Goal: Task Accomplishment & Management: Manage account settings

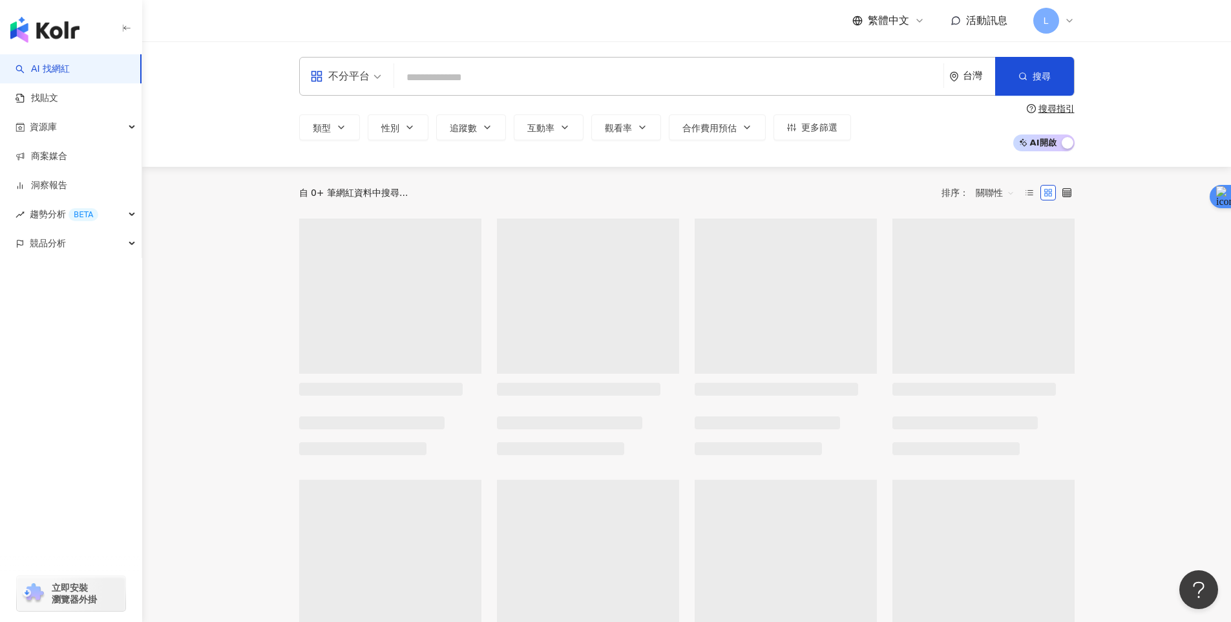
click at [1066, 23] on icon at bounding box center [1070, 21] width 10 height 10
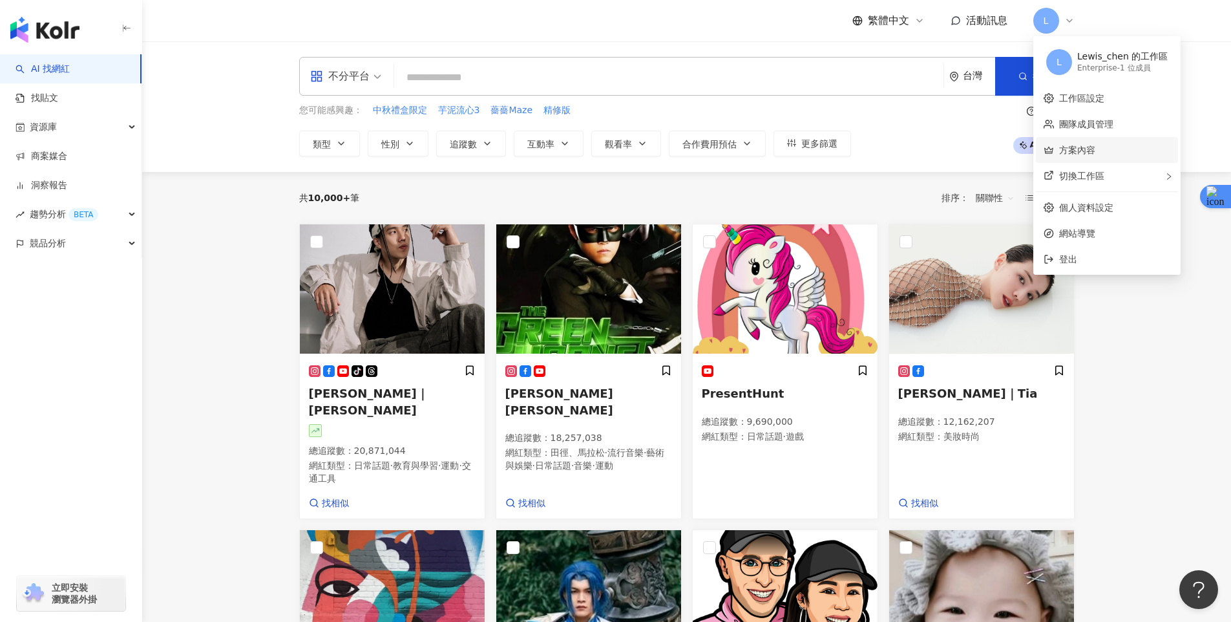
click at [1096, 148] on link "方案內容" at bounding box center [1077, 150] width 36 height 10
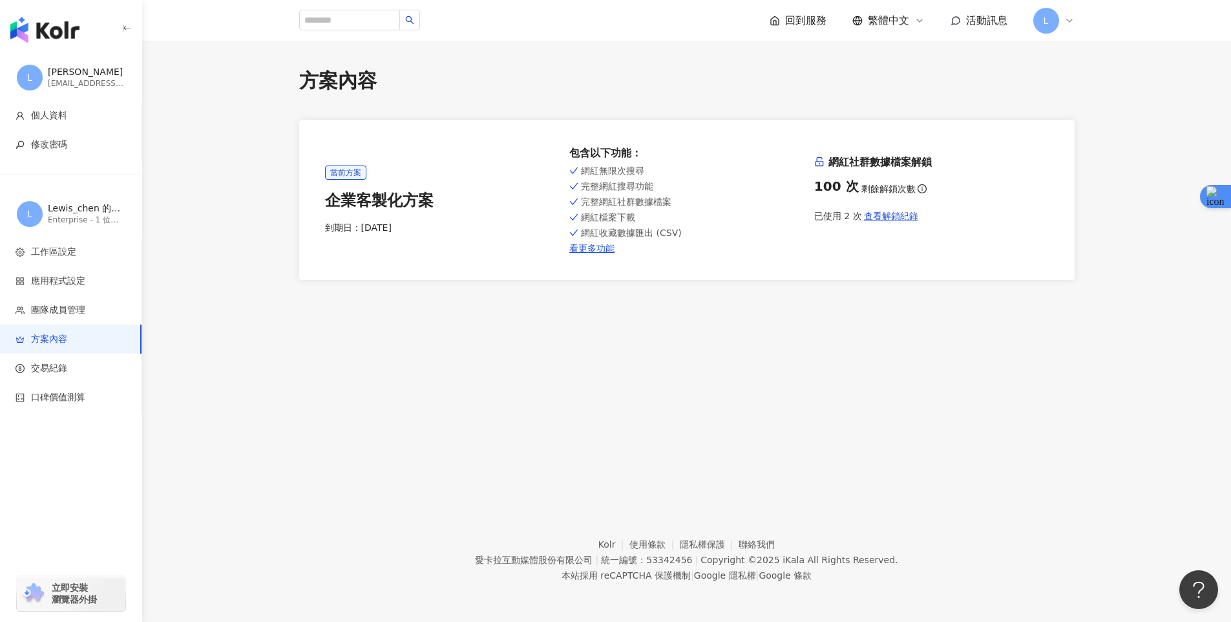
click at [1044, 19] on span "L" at bounding box center [1046, 21] width 5 height 14
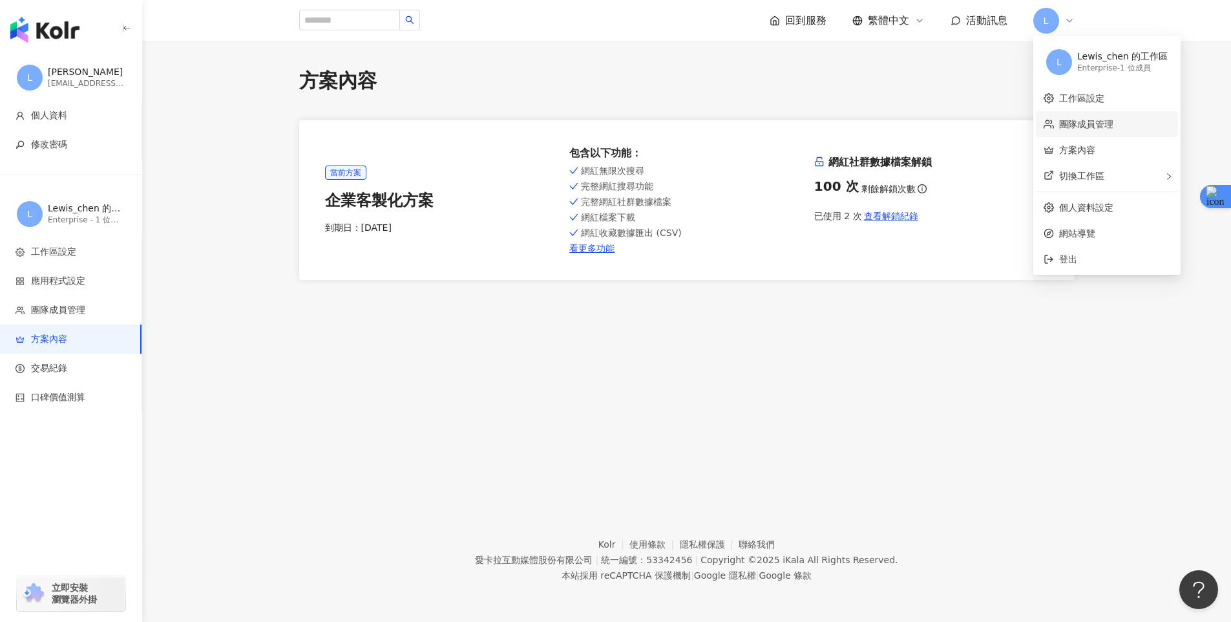
click at [1098, 119] on link "團隊成員管理" at bounding box center [1086, 124] width 54 height 10
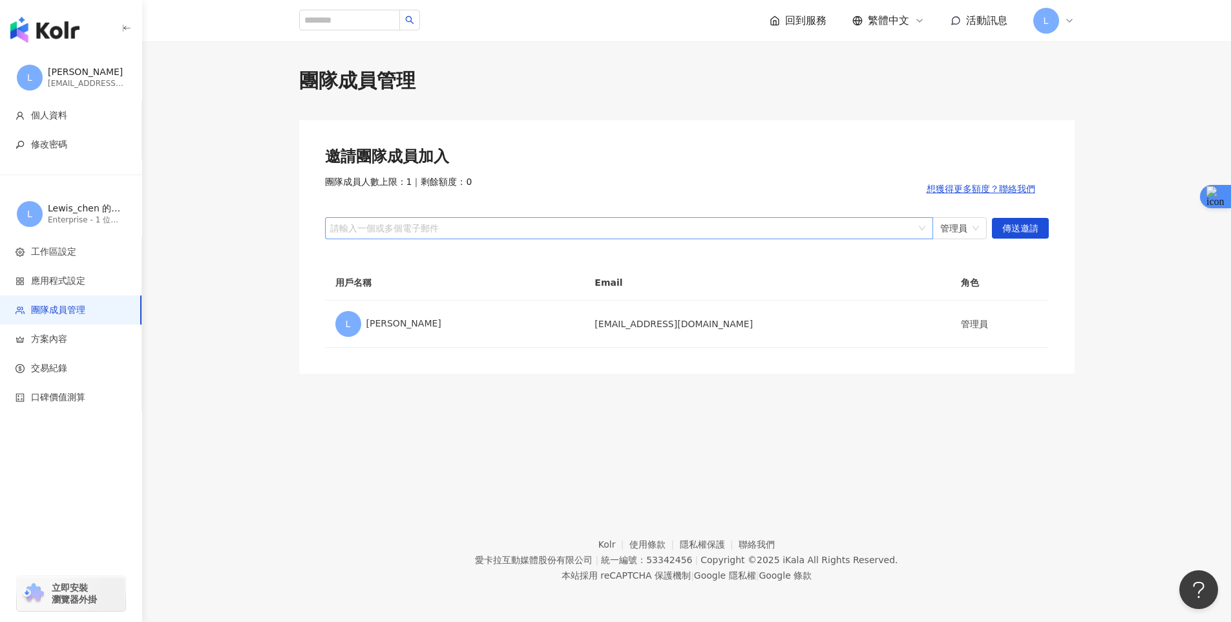
click at [627, 231] on div at bounding box center [622, 228] width 589 height 10
click at [489, 225] on div at bounding box center [622, 228] width 589 height 10
click at [429, 223] on div at bounding box center [622, 228] width 589 height 10
click at [429, 226] on div at bounding box center [622, 228] width 589 height 10
click at [394, 228] on div at bounding box center [622, 228] width 589 height 10
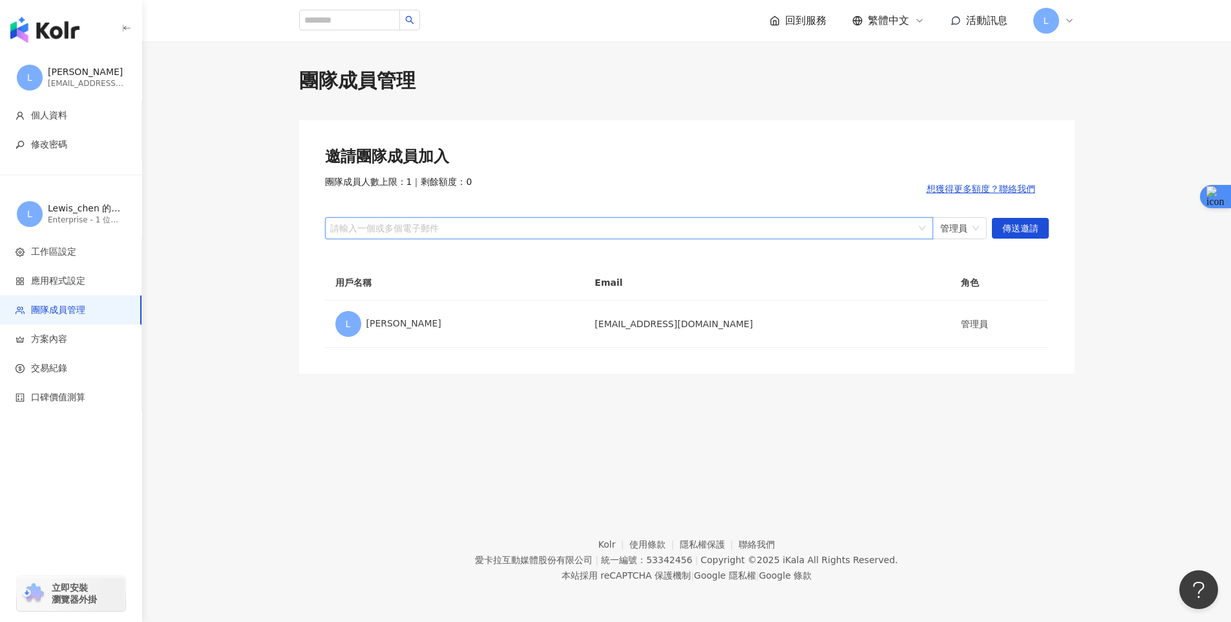
click at [394, 228] on div at bounding box center [622, 228] width 589 height 10
paste input "**********"
click at [966, 224] on span "管理員" at bounding box center [959, 228] width 39 height 21
type input "**********"
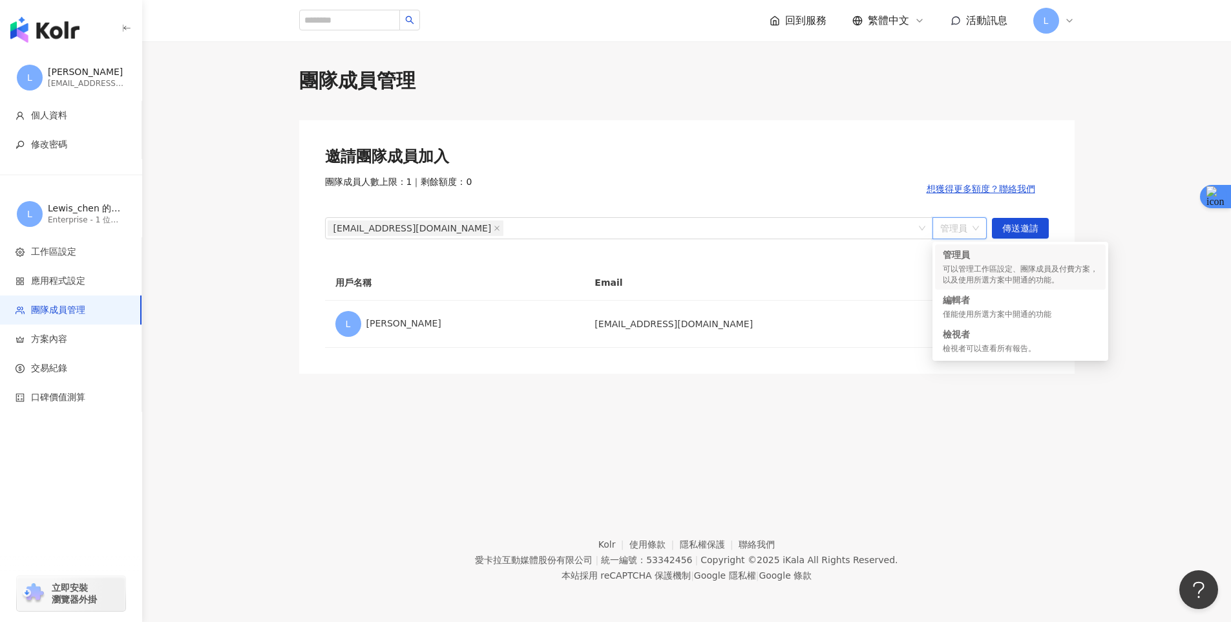
click at [1068, 192] on div "邀請團隊成員加入 團隊成員人數上限：1 ｜ 剩餘額度：0 想獲得更多額度？聯絡我們 yojiee1031@gmail.com 管理員 傳送邀請 用戶名稱 Em…" at bounding box center [687, 246] width 776 height 253
click at [959, 228] on span "管理員" at bounding box center [959, 228] width 39 height 21
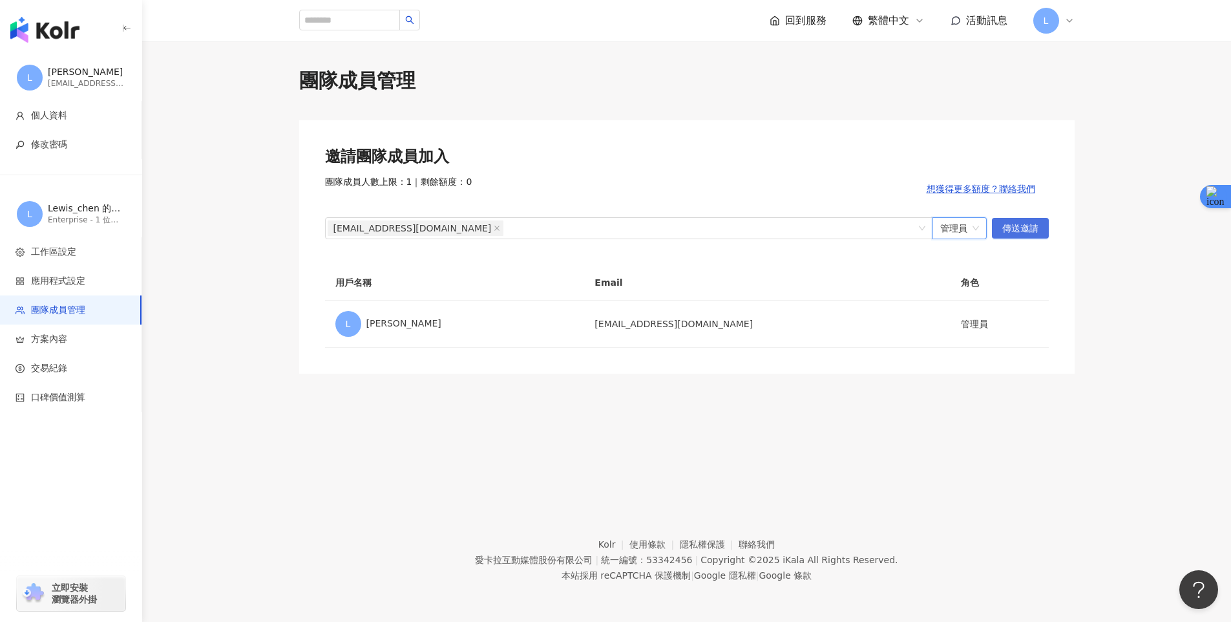
click at [1023, 226] on span "傳送邀請" at bounding box center [1020, 228] width 36 height 21
click at [960, 228] on span "管理員" at bounding box center [959, 228] width 39 height 21
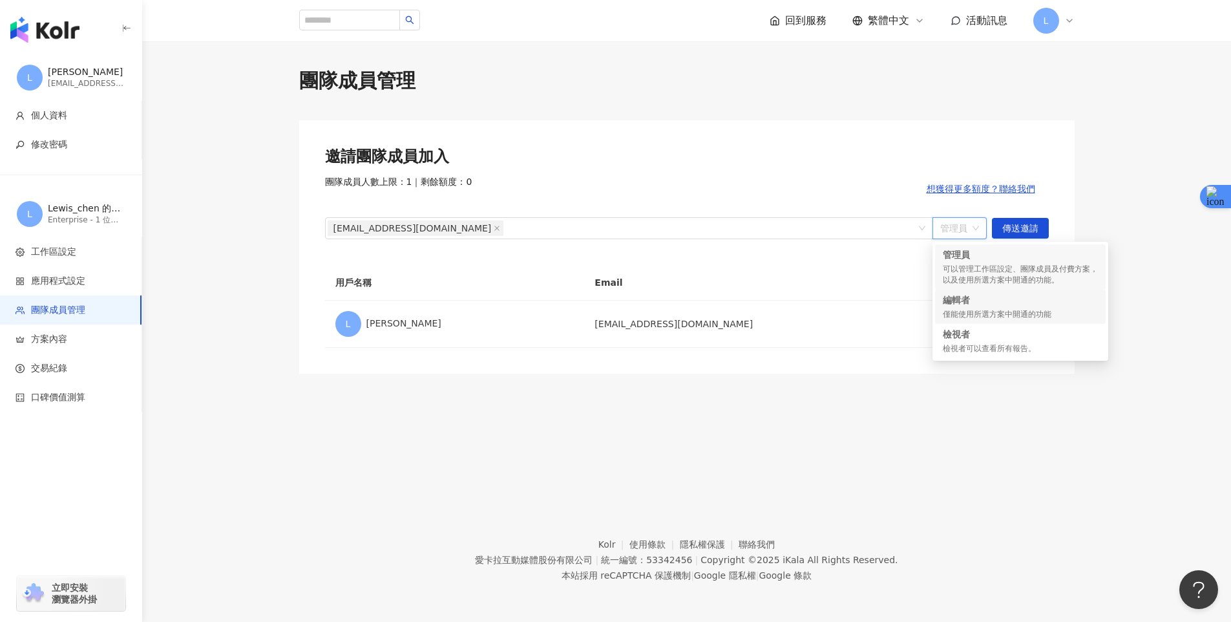
click at [1015, 319] on div "僅能使用所選方案中開通的功能" at bounding box center [1020, 314] width 155 height 11
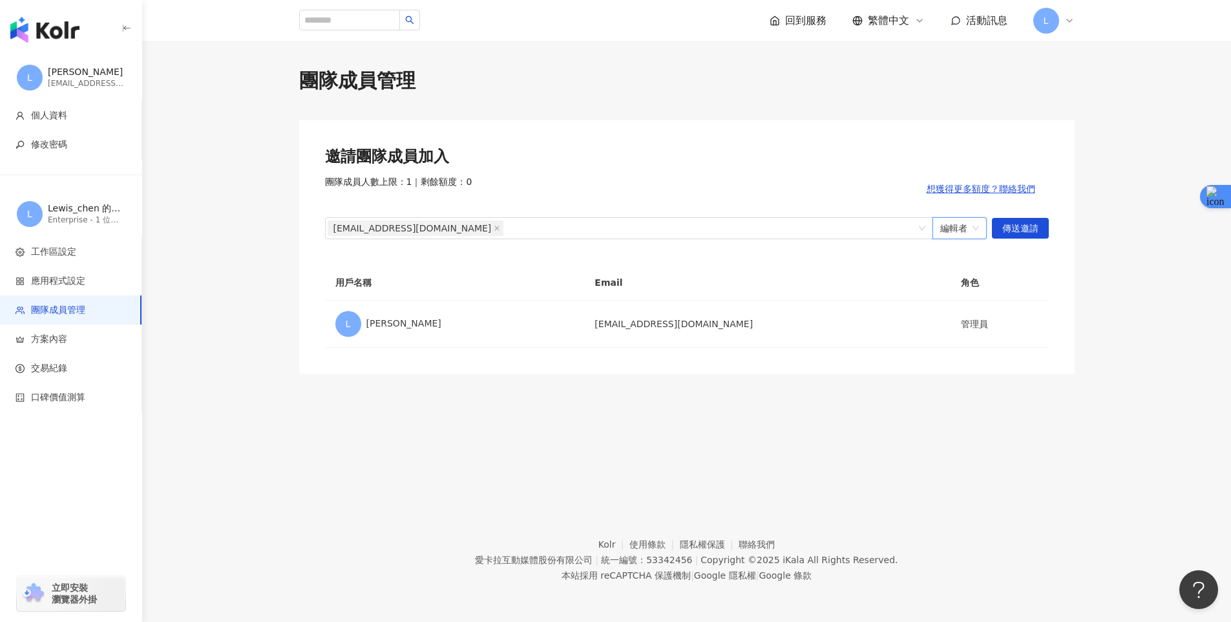
click at [1027, 240] on div "邀請團隊成員加入 團隊成員人數上限：1 ｜ 剩餘額度：0 想獲得更多額度？聯絡我們 yojiee1031@gmail.com 編輯者 編輯者 傳送邀請 用戶名…" at bounding box center [687, 246] width 776 height 253
click at [1028, 235] on span "傳送邀請" at bounding box center [1020, 228] width 36 height 21
click at [976, 224] on span "編輯者" at bounding box center [959, 228] width 39 height 21
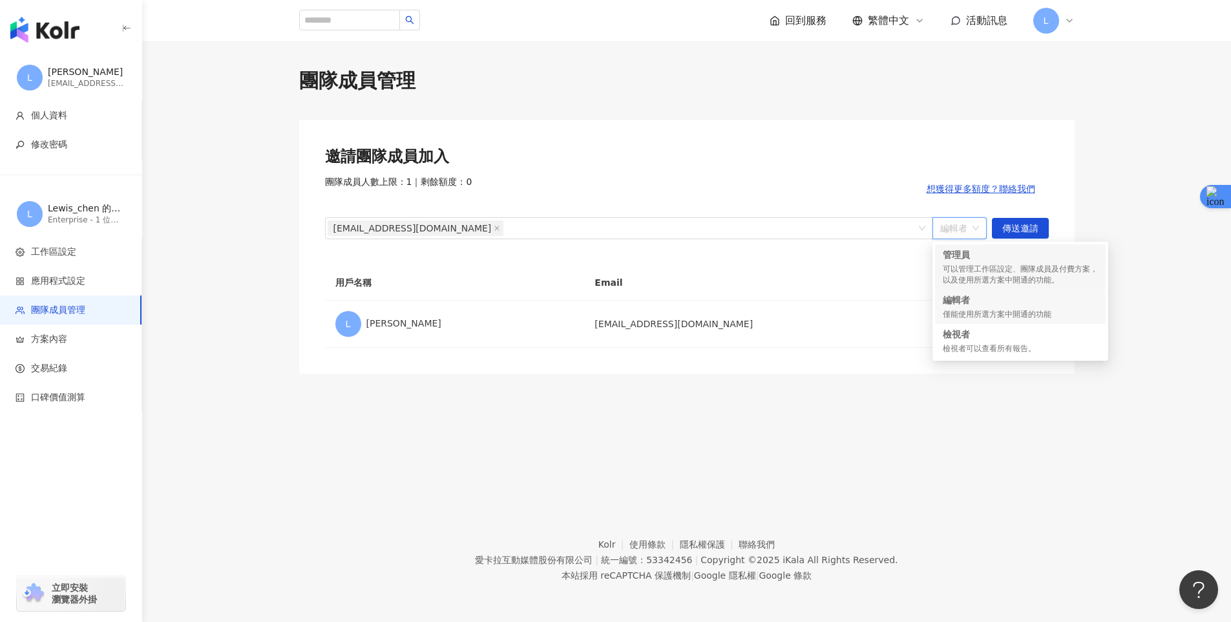
click at [1028, 266] on div "可以管理工作區設定、團隊成員及付費方案，以及使用所選方案中開通的功能。" at bounding box center [1020, 275] width 155 height 22
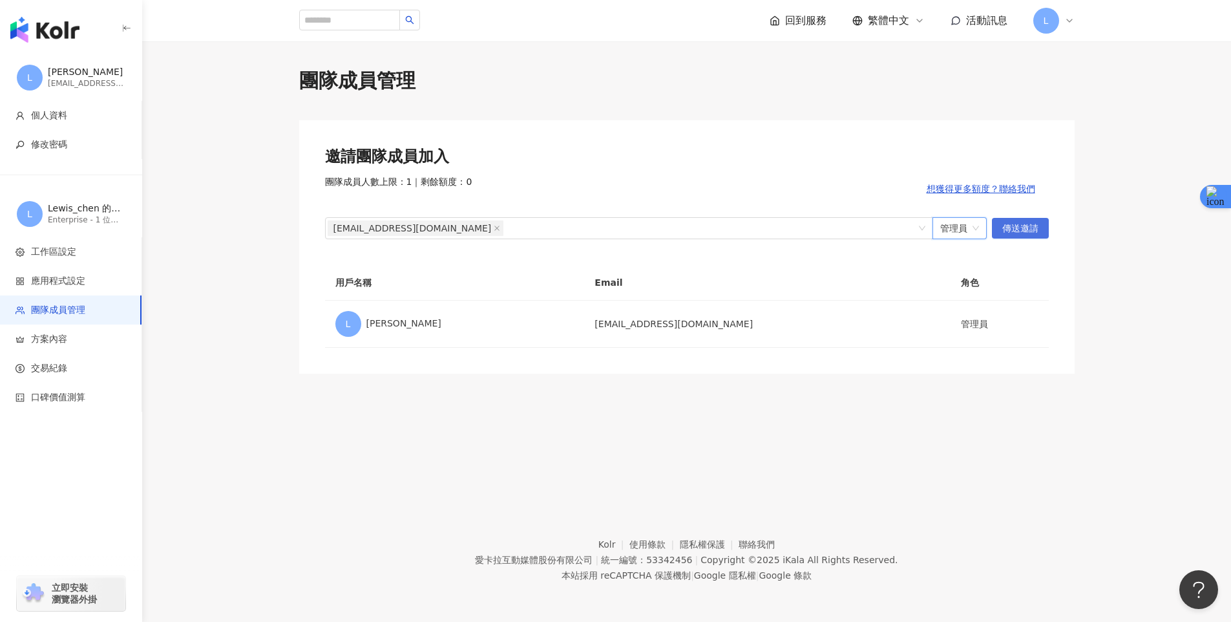
click at [1013, 224] on span "傳送邀請" at bounding box center [1020, 228] width 36 height 21
click at [1200, 569] on div "超過工作區成員額度" at bounding box center [1092, 572] width 248 height 47
click at [1196, 568] on icon "close" at bounding box center [1192, 570] width 9 height 9
click at [959, 231] on span "管理員" at bounding box center [959, 228] width 39 height 21
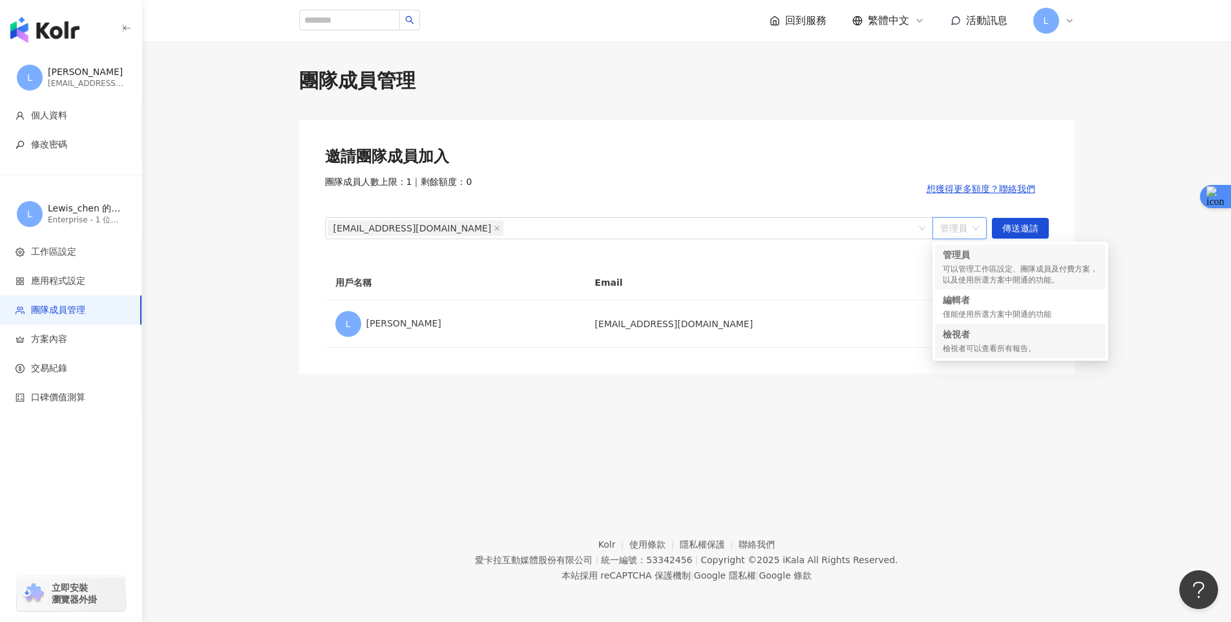
click at [1013, 352] on div "檢視者可以查看所有報告。" at bounding box center [1020, 348] width 155 height 11
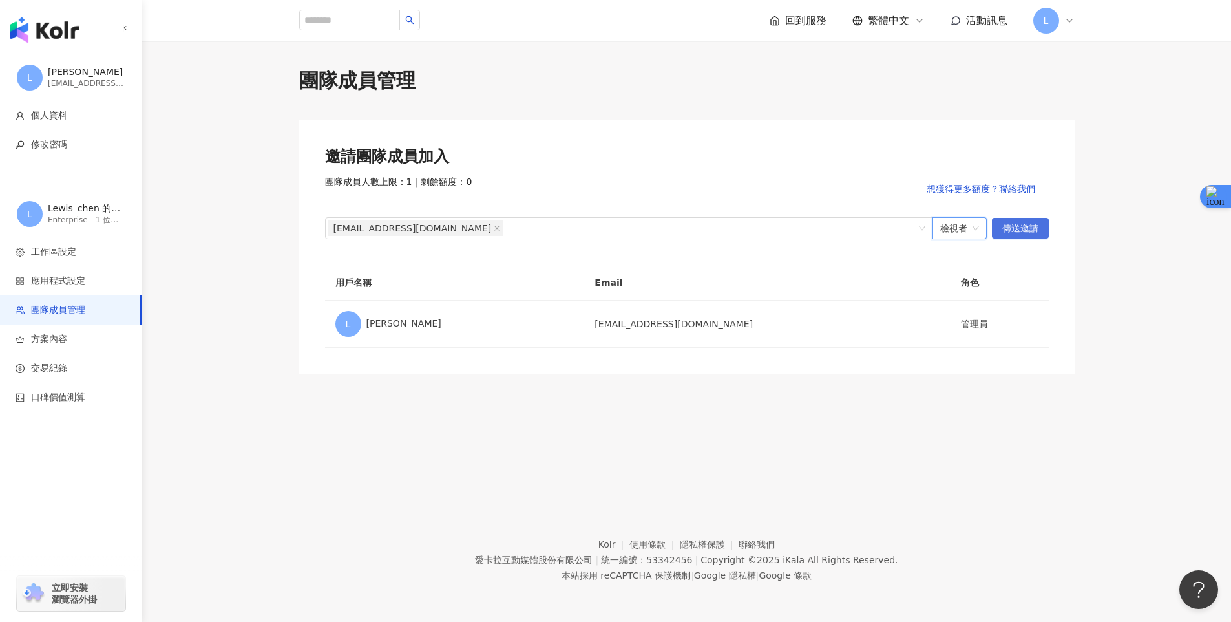
click at [1030, 230] on span "傳送邀請" at bounding box center [1020, 228] width 36 height 21
click at [1051, 23] on span "L" at bounding box center [1047, 21] width 26 height 26
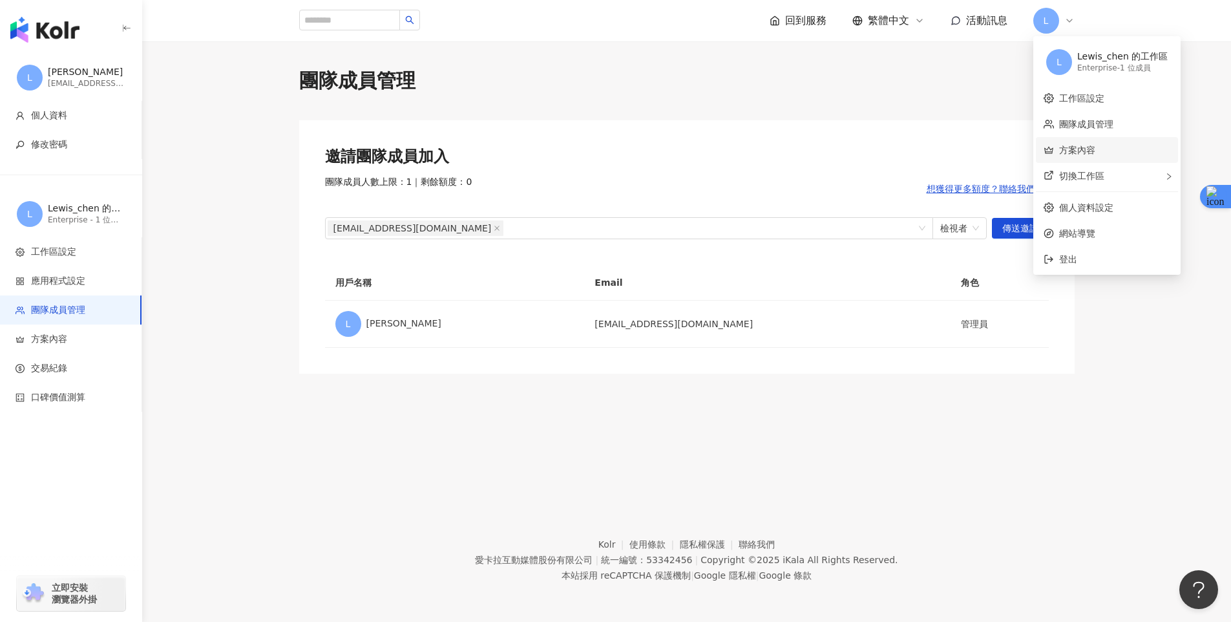
click at [1096, 154] on link "方案內容" at bounding box center [1077, 150] width 36 height 10
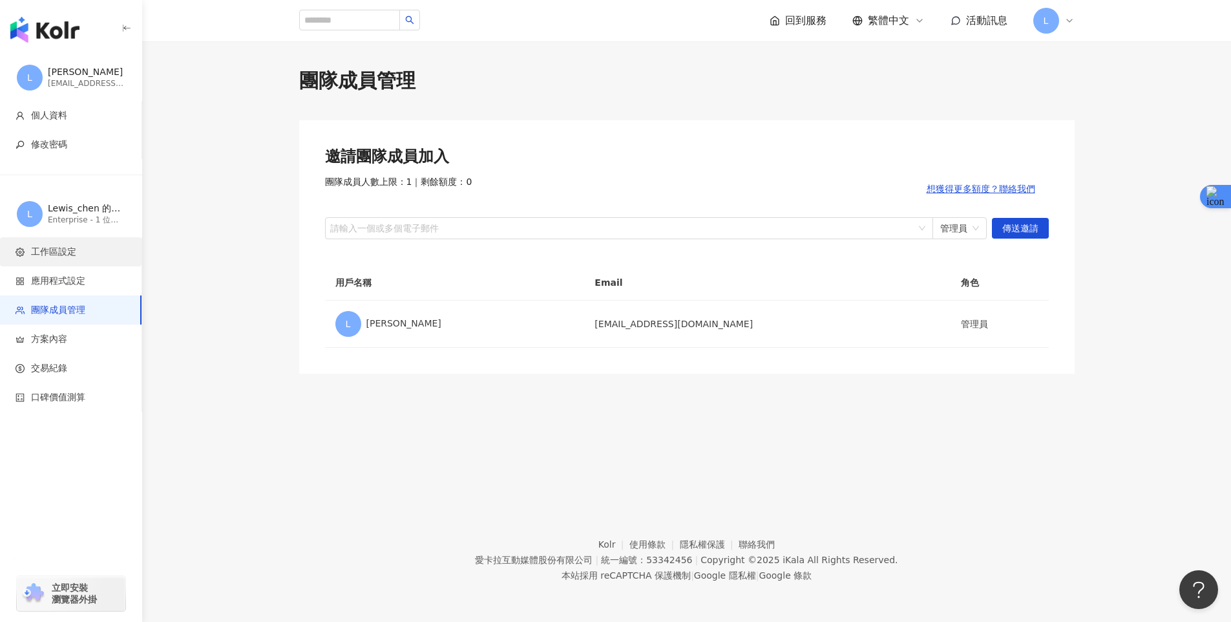
click at [80, 250] on span "工作區設定" at bounding box center [74, 252] width 116 height 13
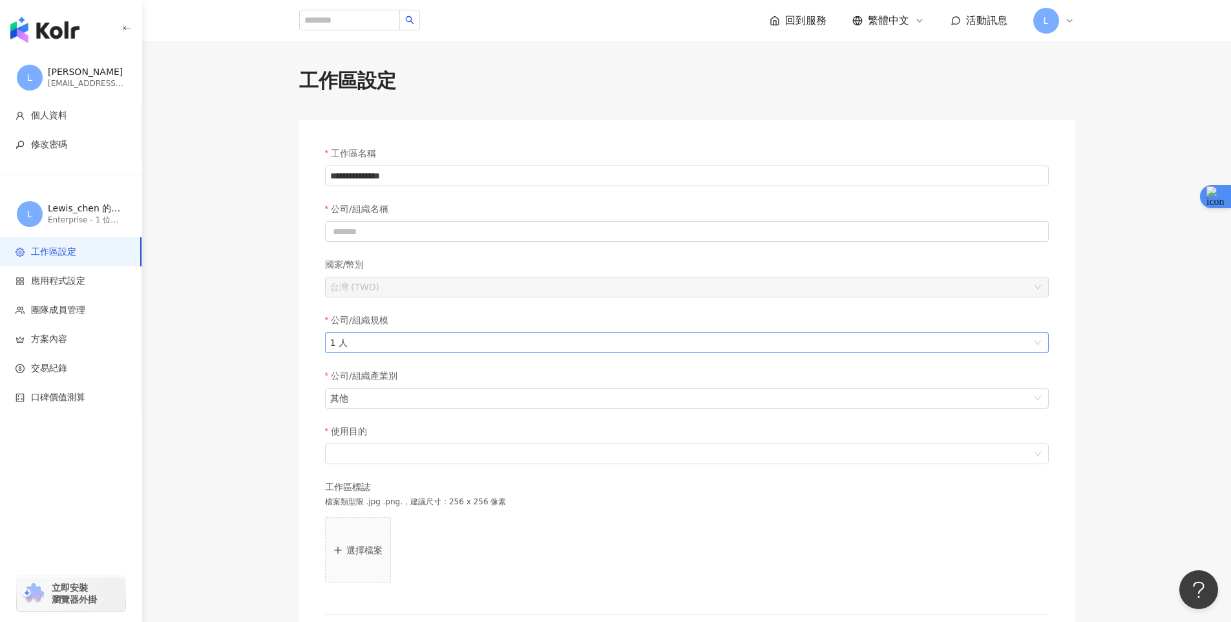
click at [425, 336] on span "1 人" at bounding box center [687, 342] width 714 height 19
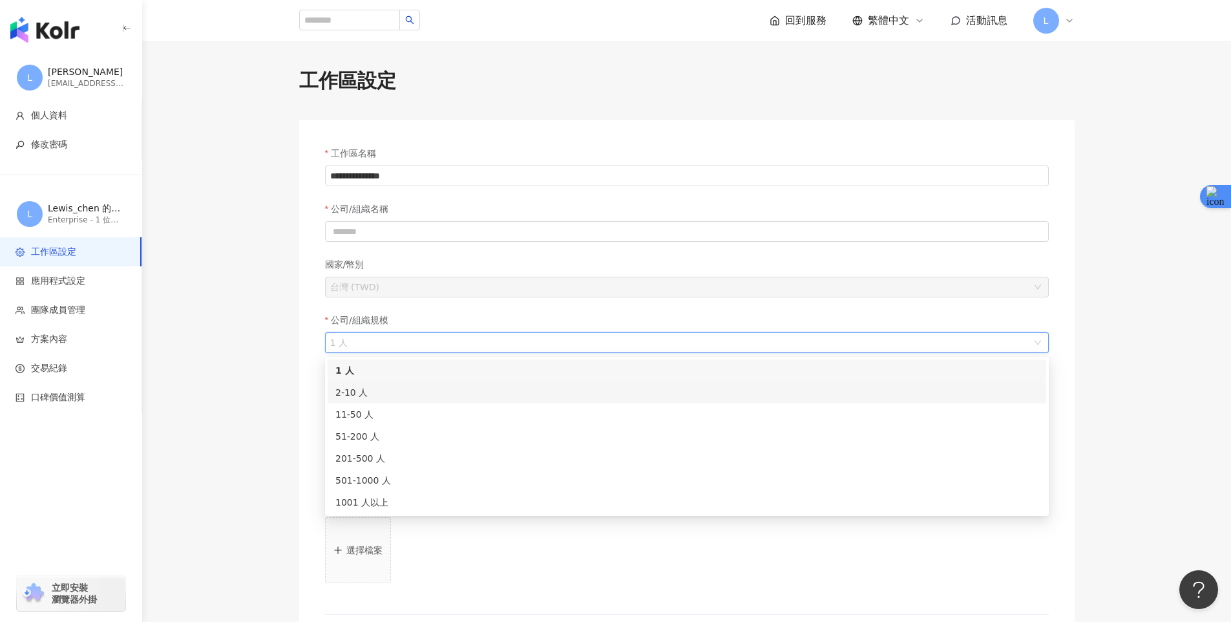
click at [388, 388] on div "2-10 人" at bounding box center [686, 392] width 703 height 14
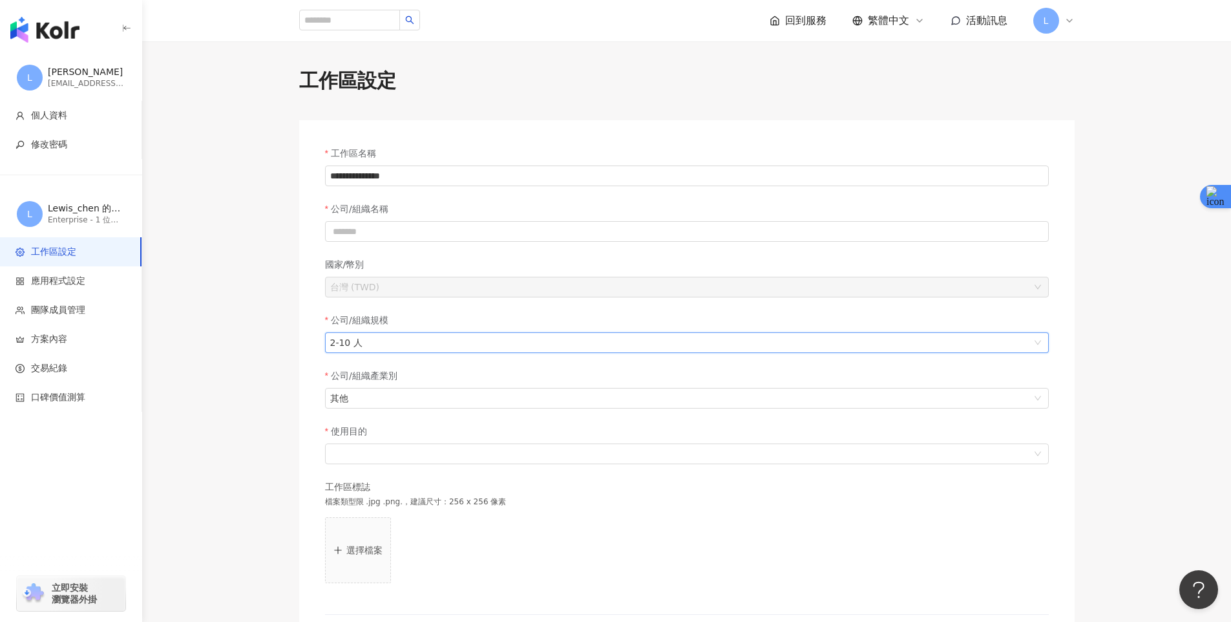
click at [265, 390] on main "**********" at bounding box center [686, 374] width 1089 height 615
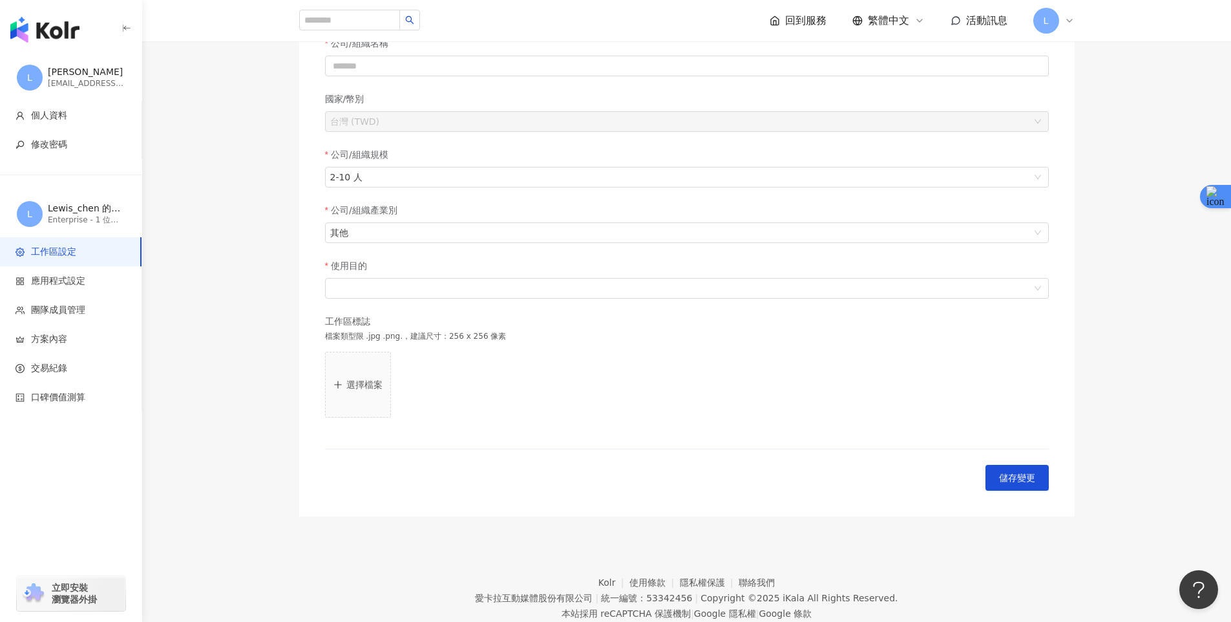
scroll to position [205, 0]
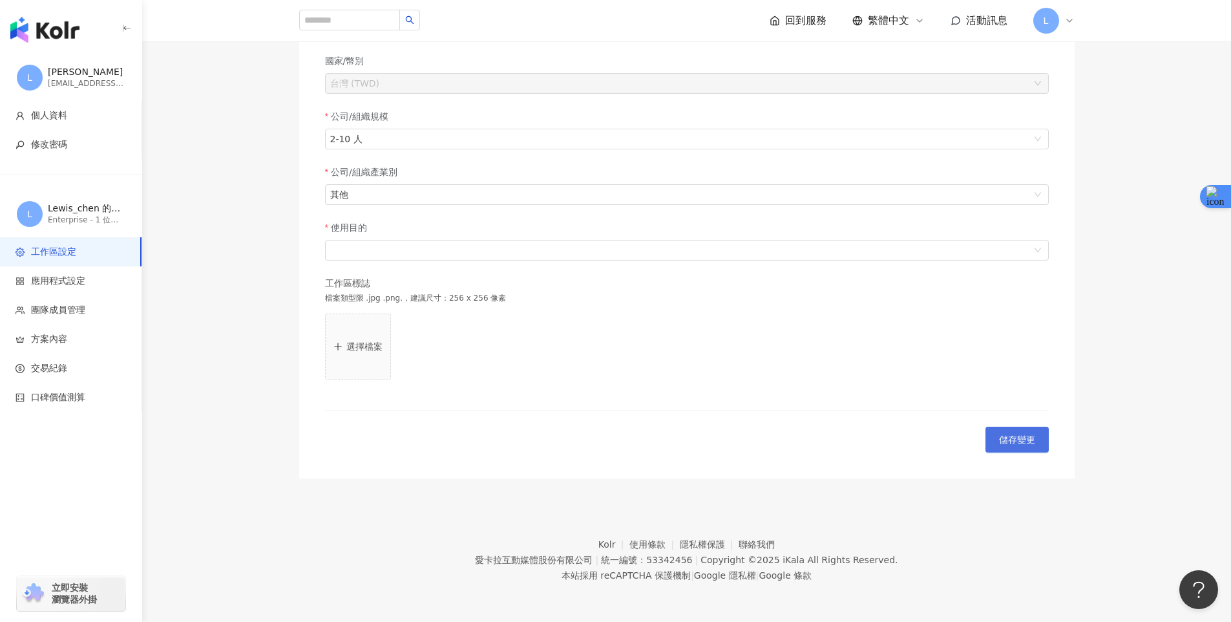
click at [1026, 428] on button "儲存變更" at bounding box center [1017, 440] width 63 height 26
click at [352, 240] on div at bounding box center [687, 250] width 724 height 21
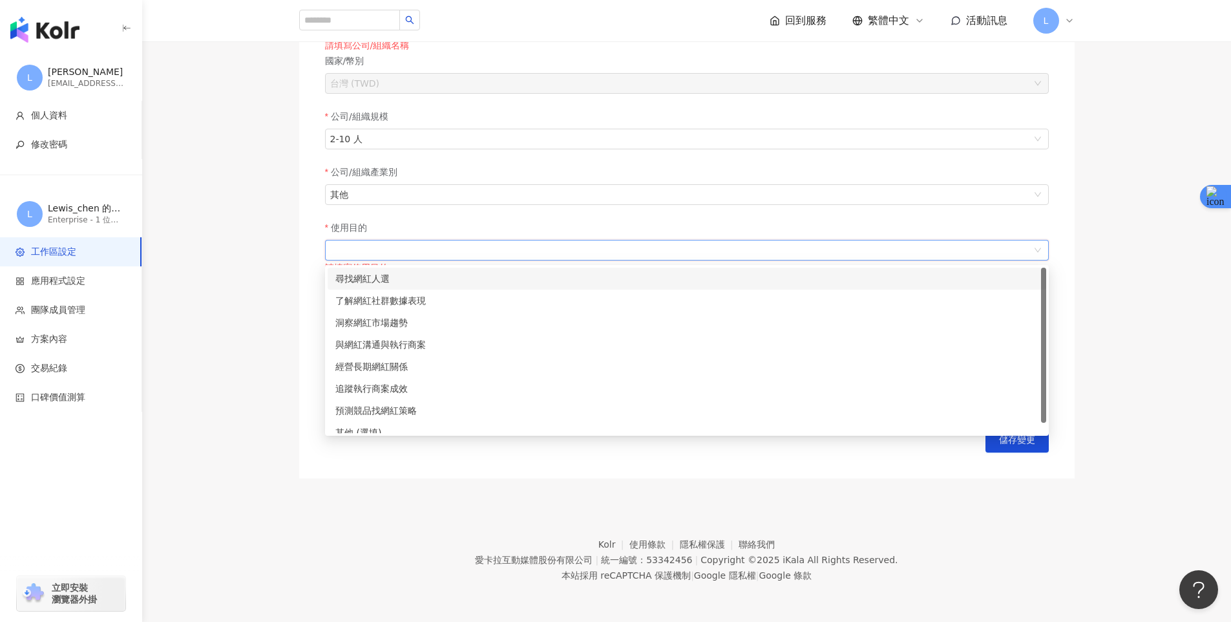
click at [400, 281] on div "尋找網紅人選" at bounding box center [686, 278] width 703 height 14
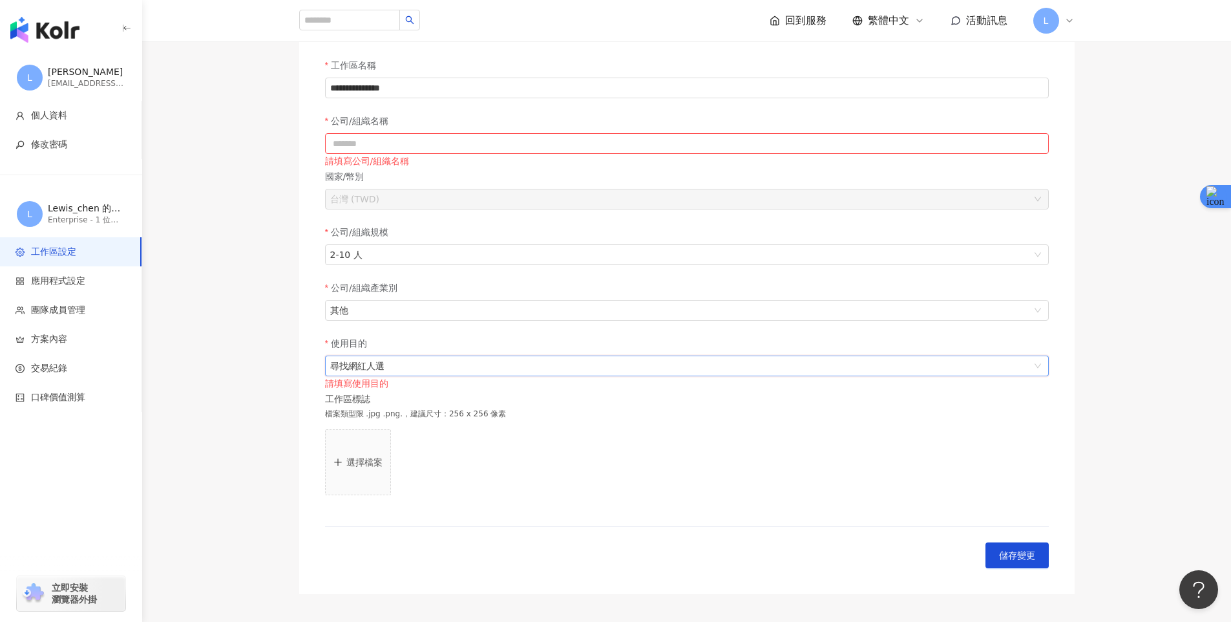
scroll to position [82, 0]
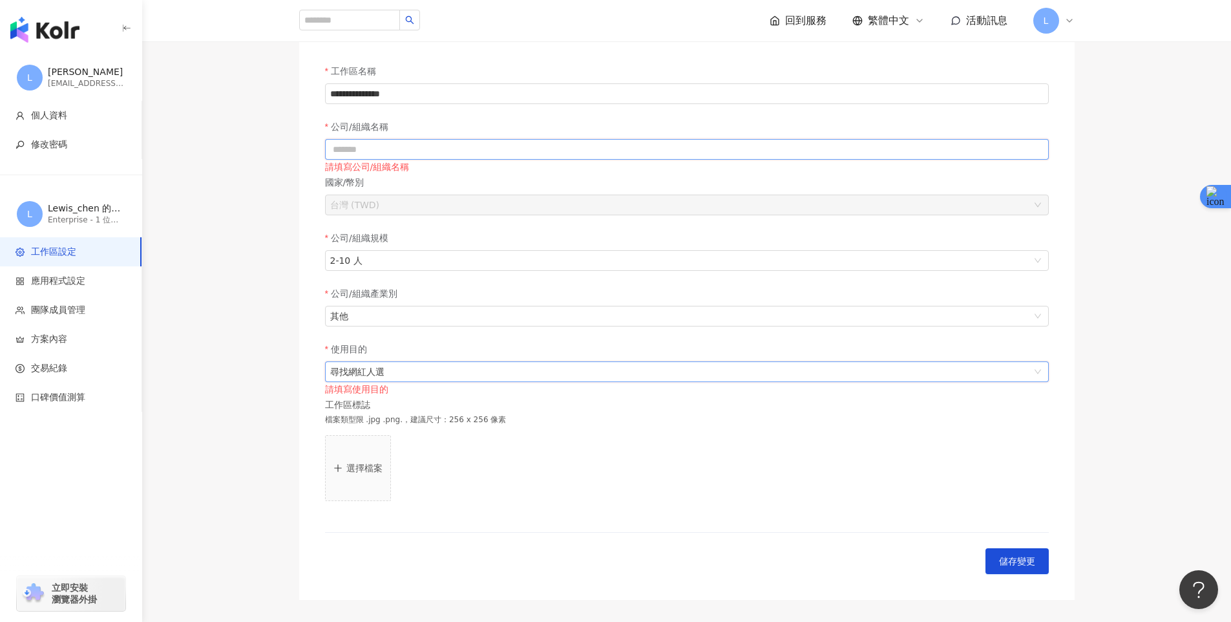
click at [419, 151] on input "公司/組織名稱" at bounding box center [687, 149] width 724 height 21
type input "*"
type input "*******"
click at [1045, 456] on form "**********" at bounding box center [687, 319] width 724 height 510
click at [1028, 561] on span "儲存變更" at bounding box center [1017, 561] width 36 height 10
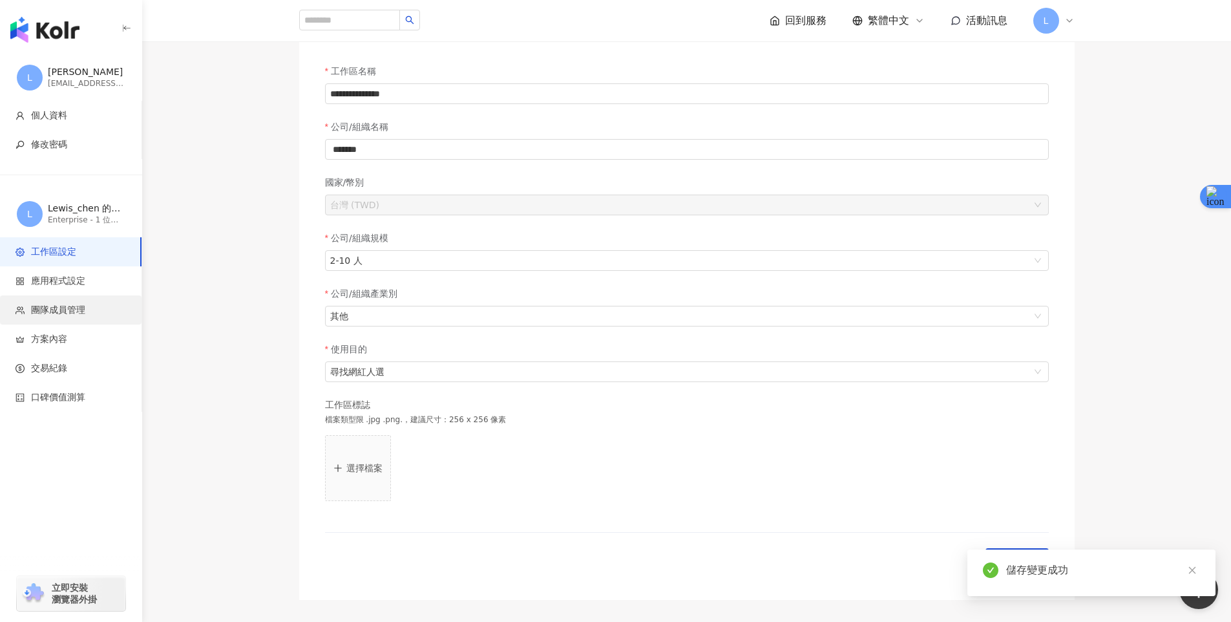
click at [80, 302] on li "團隊成員管理" at bounding box center [71, 309] width 142 height 29
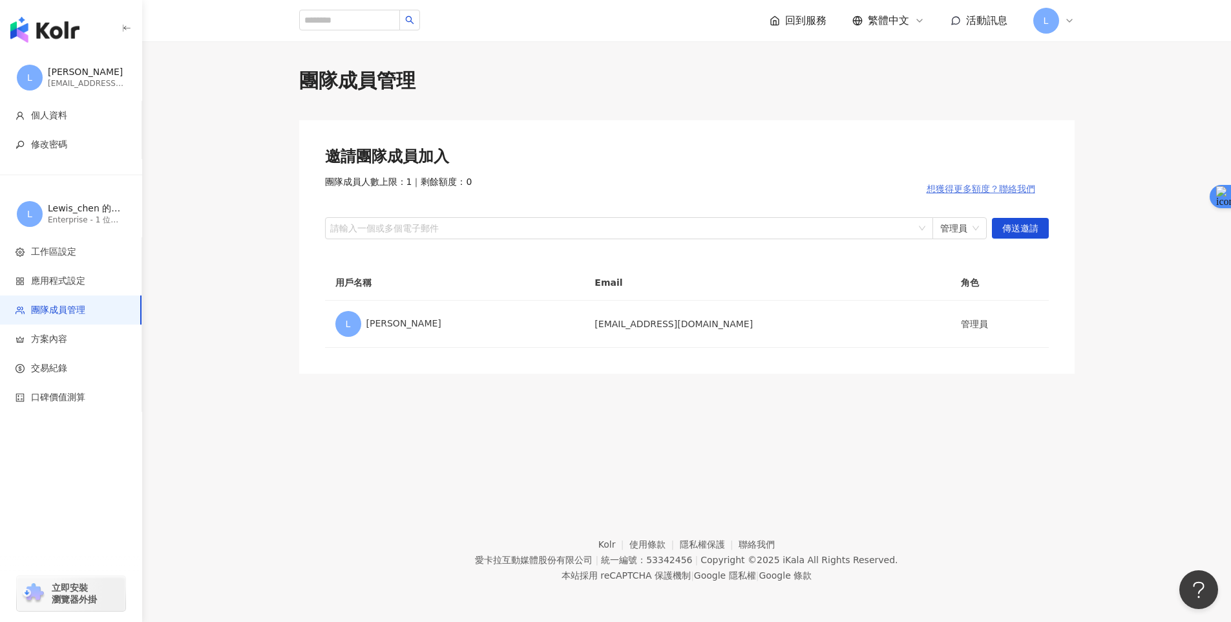
click at [988, 195] on button "想獲得更多額度？聯絡我們" at bounding box center [981, 189] width 136 height 26
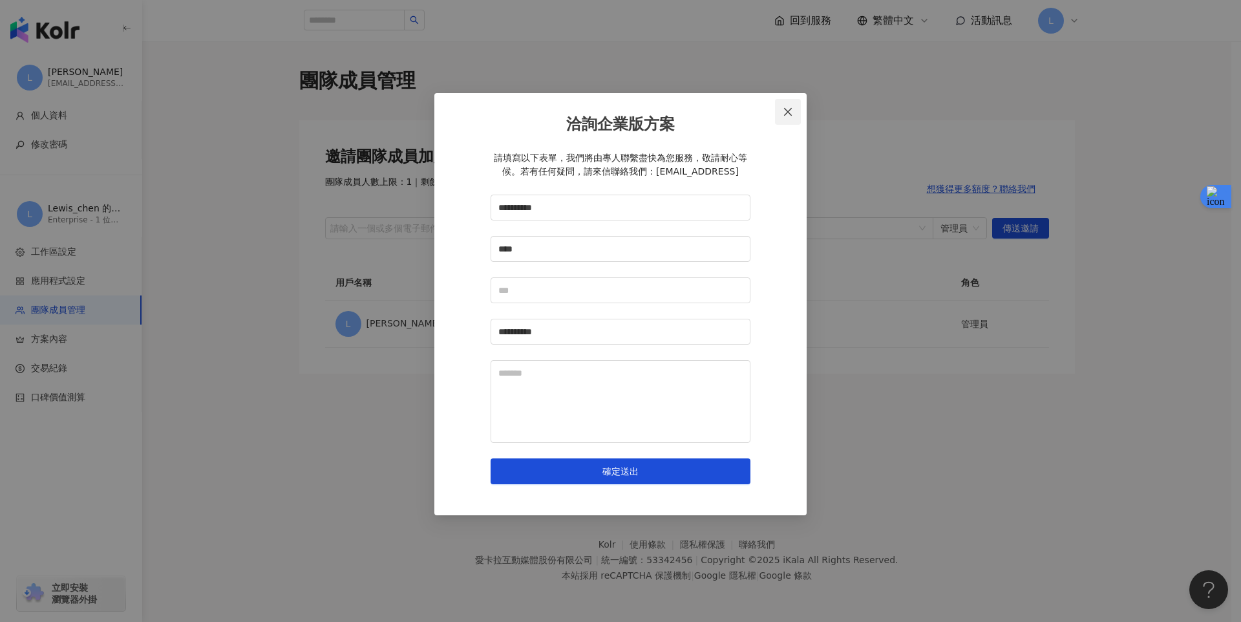
click at [780, 109] on span "Close" at bounding box center [788, 112] width 26 height 10
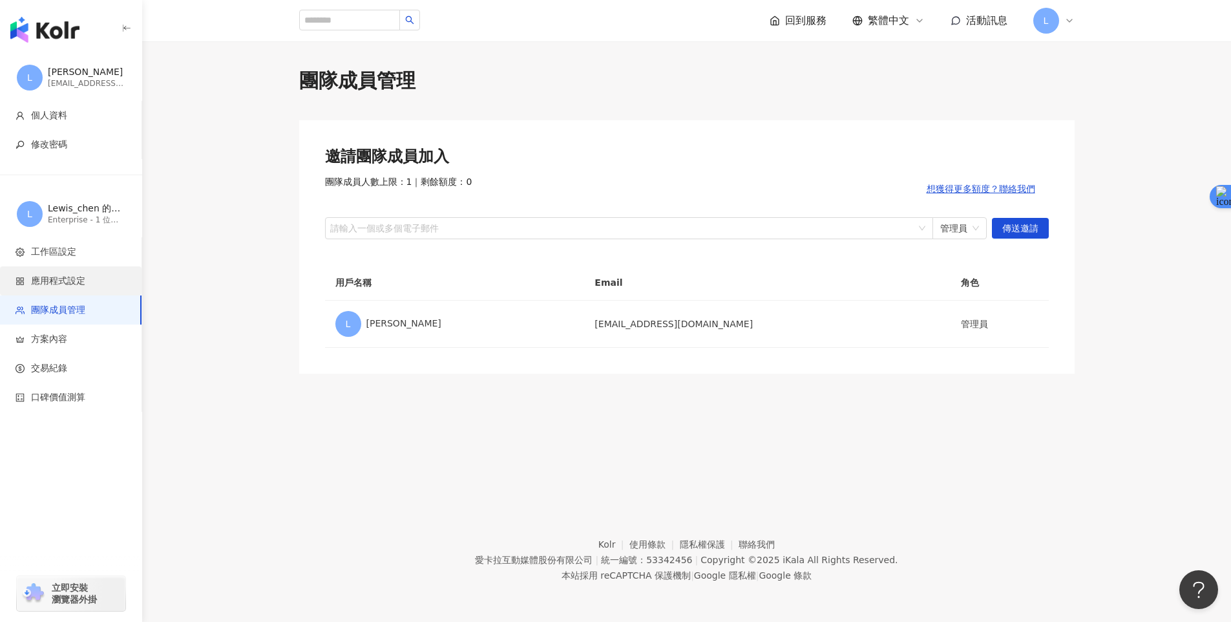
click at [103, 280] on span "應用程式設定" at bounding box center [74, 281] width 116 height 13
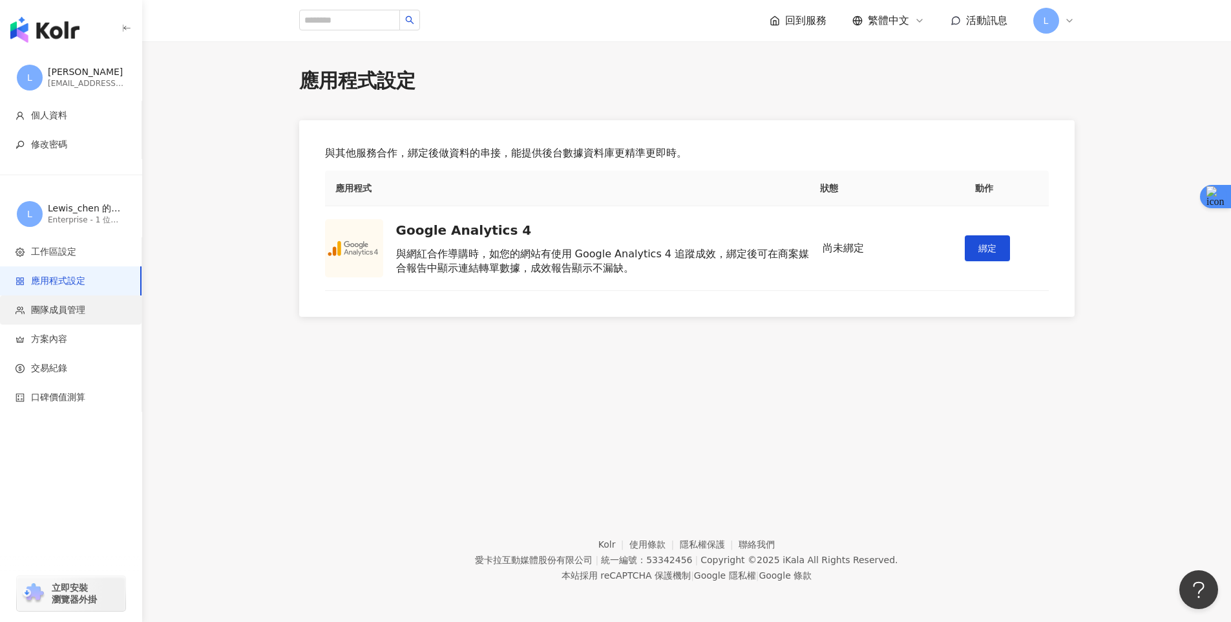
click at [96, 319] on li "團隊成員管理" at bounding box center [71, 309] width 142 height 29
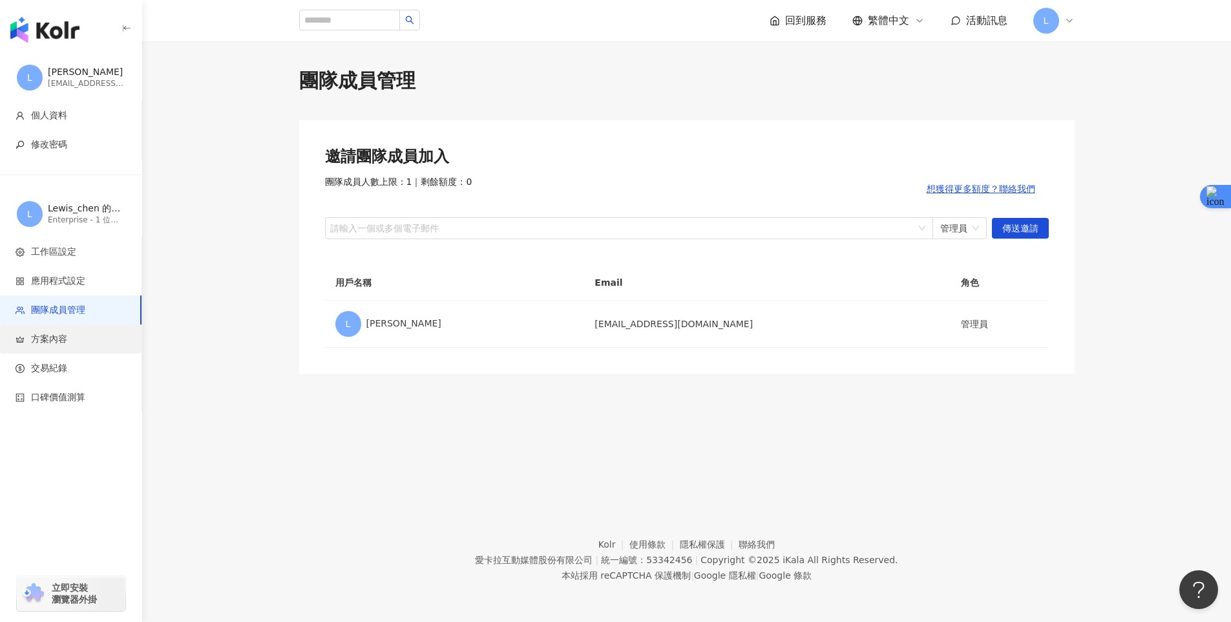
click at [94, 333] on span "方案內容" at bounding box center [74, 339] width 116 height 13
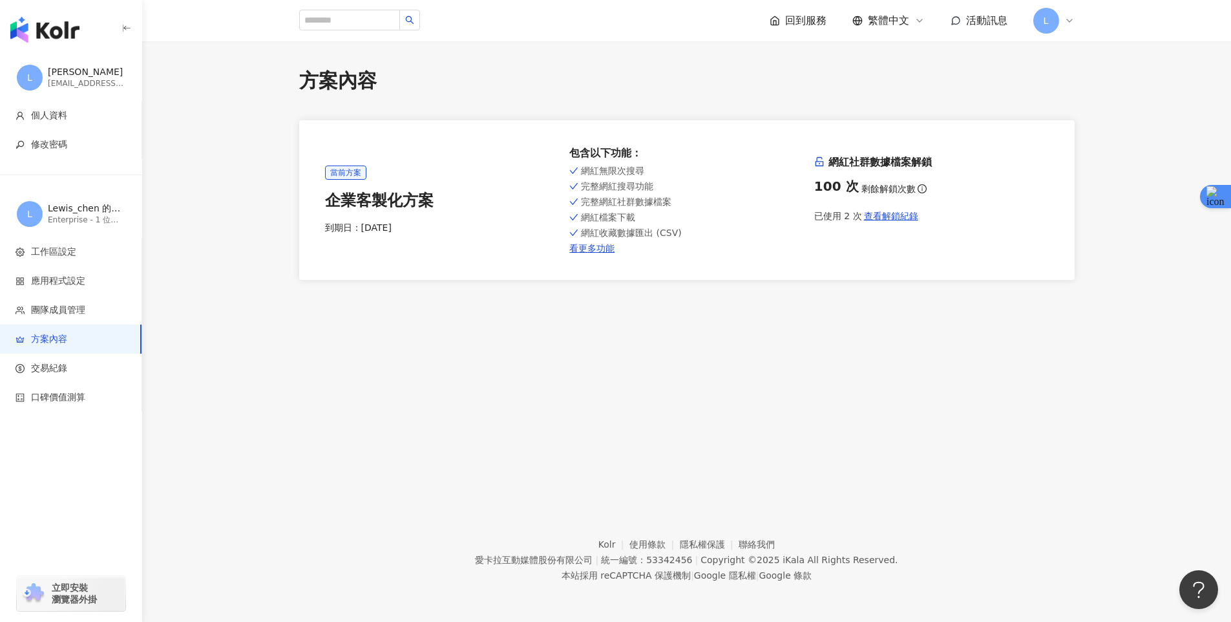
click at [92, 345] on li "方案內容" at bounding box center [71, 338] width 142 height 29
click at [90, 356] on li "交易紀錄" at bounding box center [71, 368] width 142 height 29
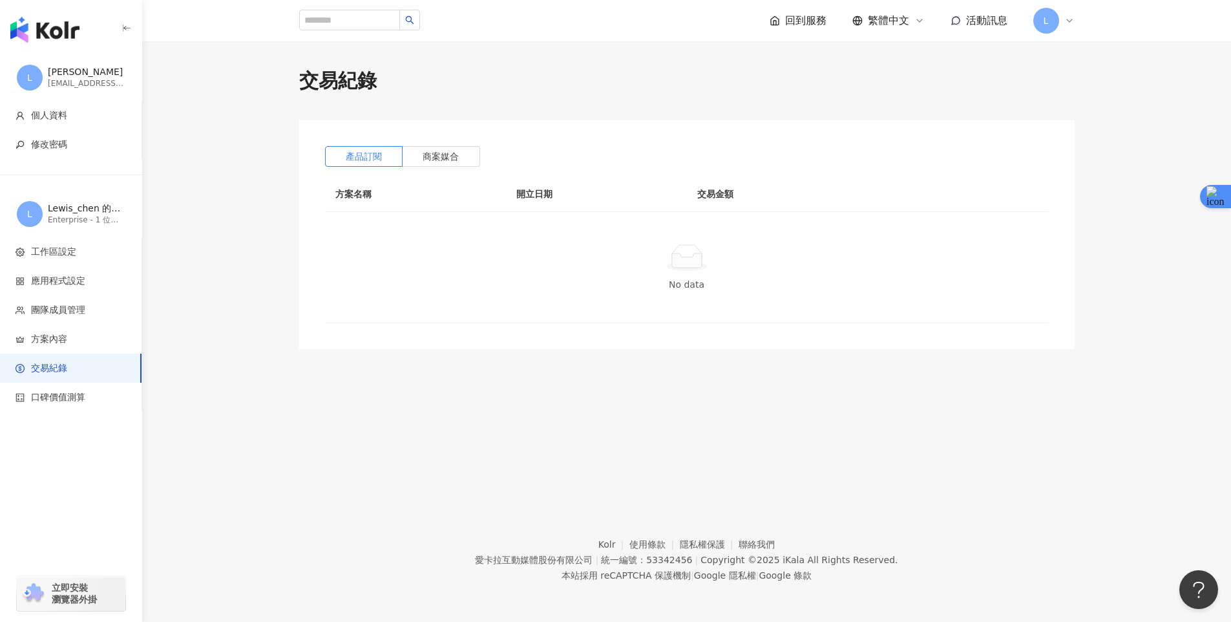
click at [88, 381] on li "交易紀錄" at bounding box center [71, 368] width 142 height 29
click at [90, 391] on span "口碑價值測算" at bounding box center [74, 397] width 116 height 13
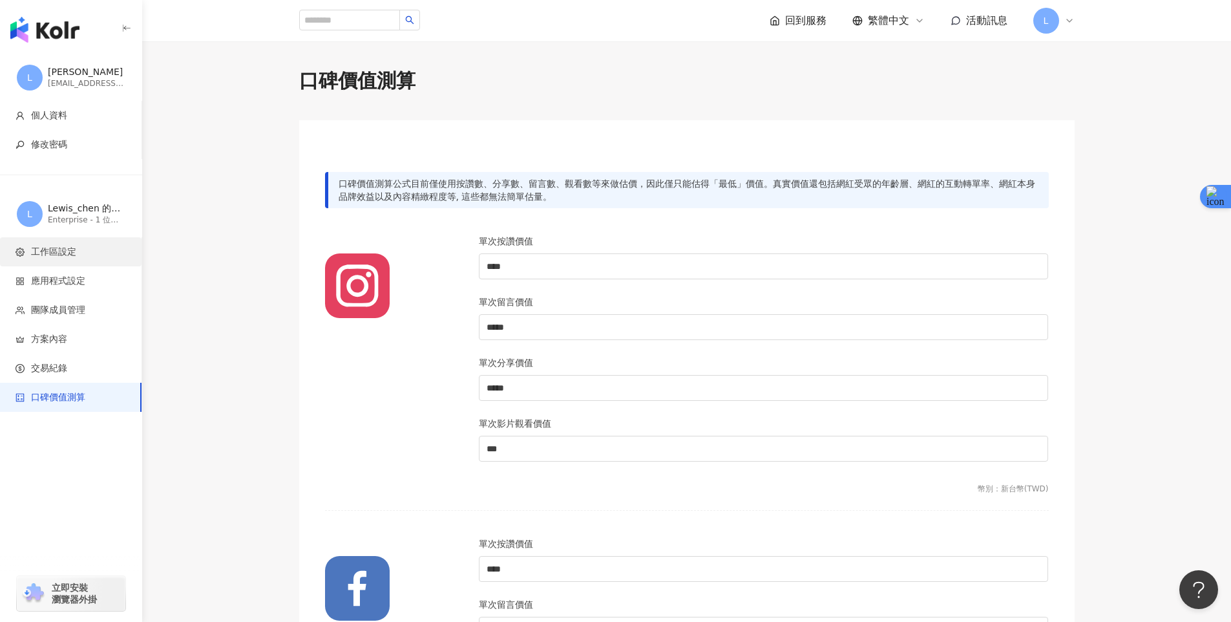
click at [76, 246] on span "工作區設定" at bounding box center [53, 252] width 45 height 13
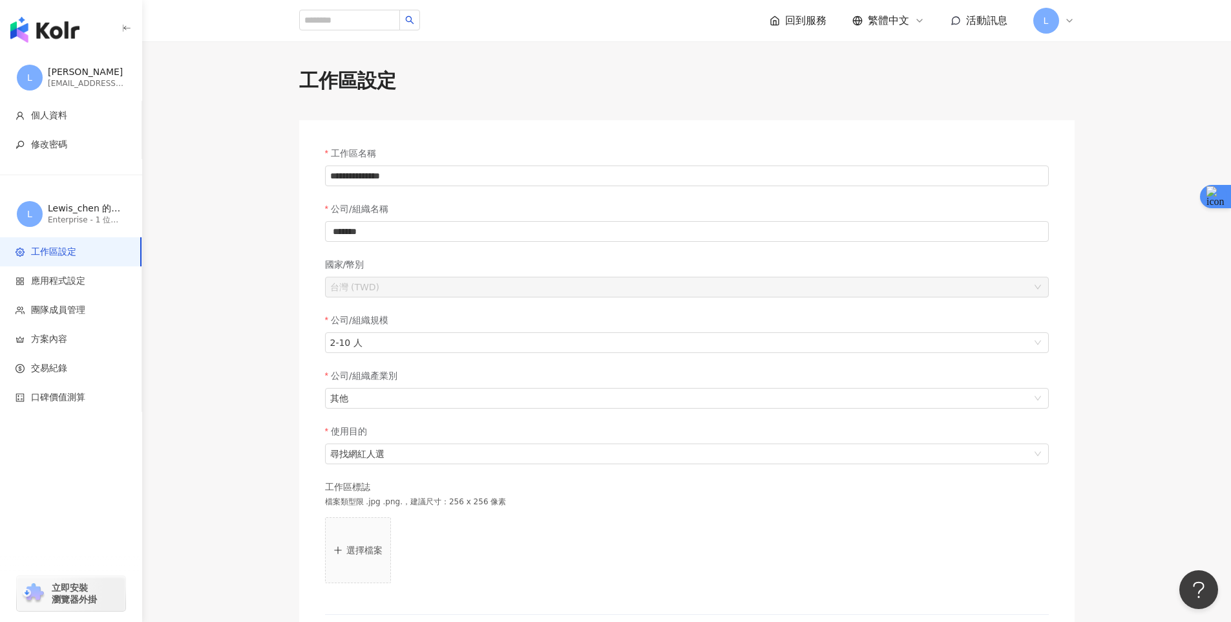
scroll to position [205, 0]
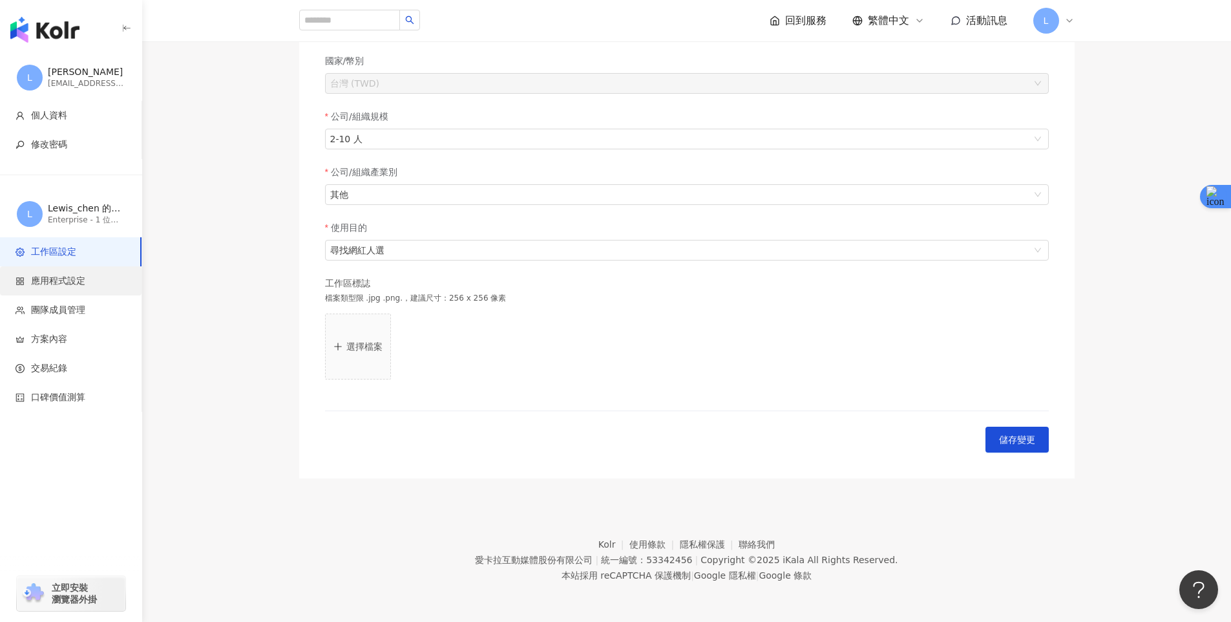
click at [61, 292] on li "應用程式設定" at bounding box center [71, 280] width 142 height 29
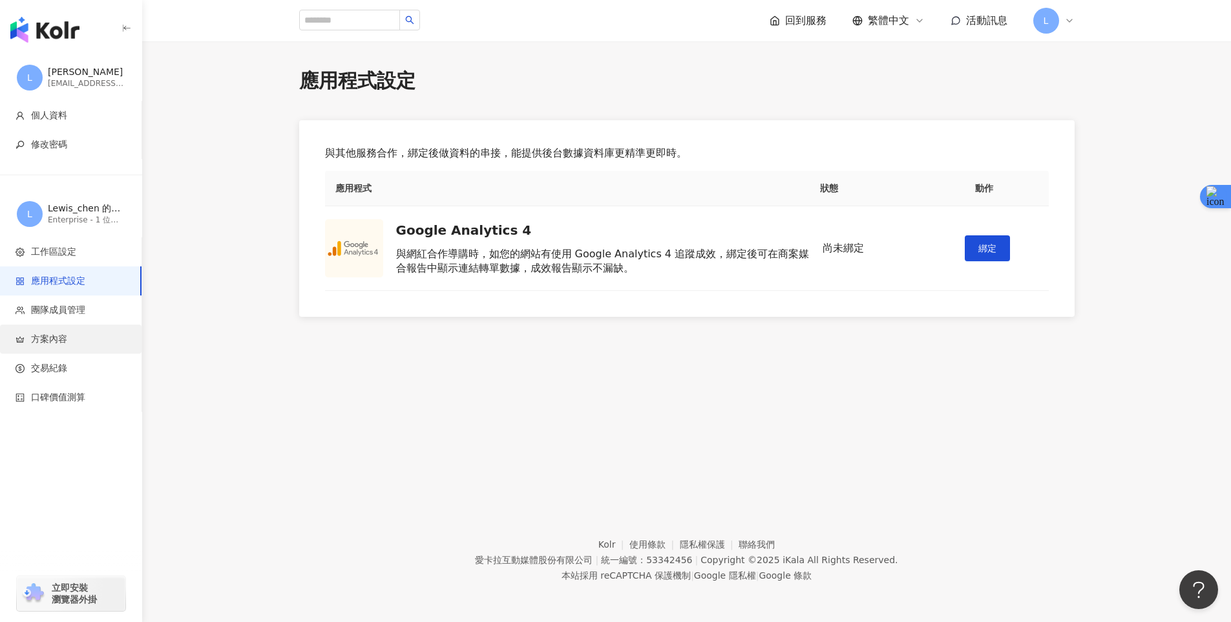
click at [77, 327] on li "方案內容" at bounding box center [71, 338] width 142 height 29
